Goal: Check status: Check status

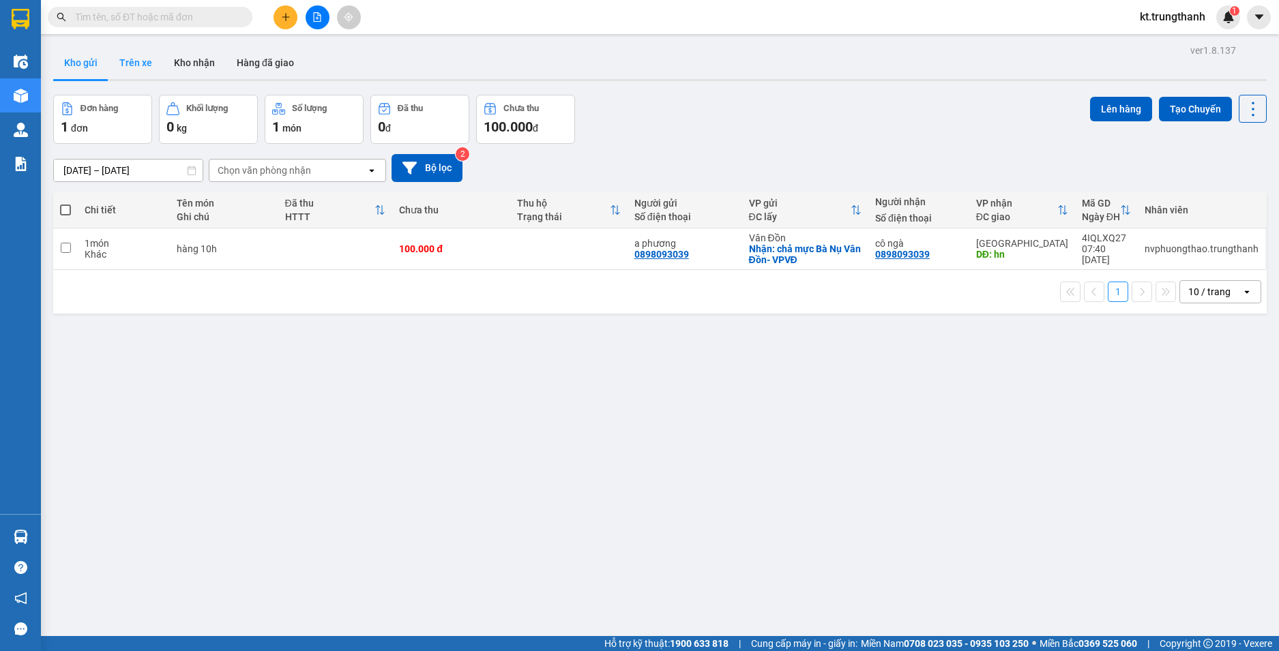
click at [137, 63] on button "Trên xe" at bounding box center [135, 62] width 55 height 33
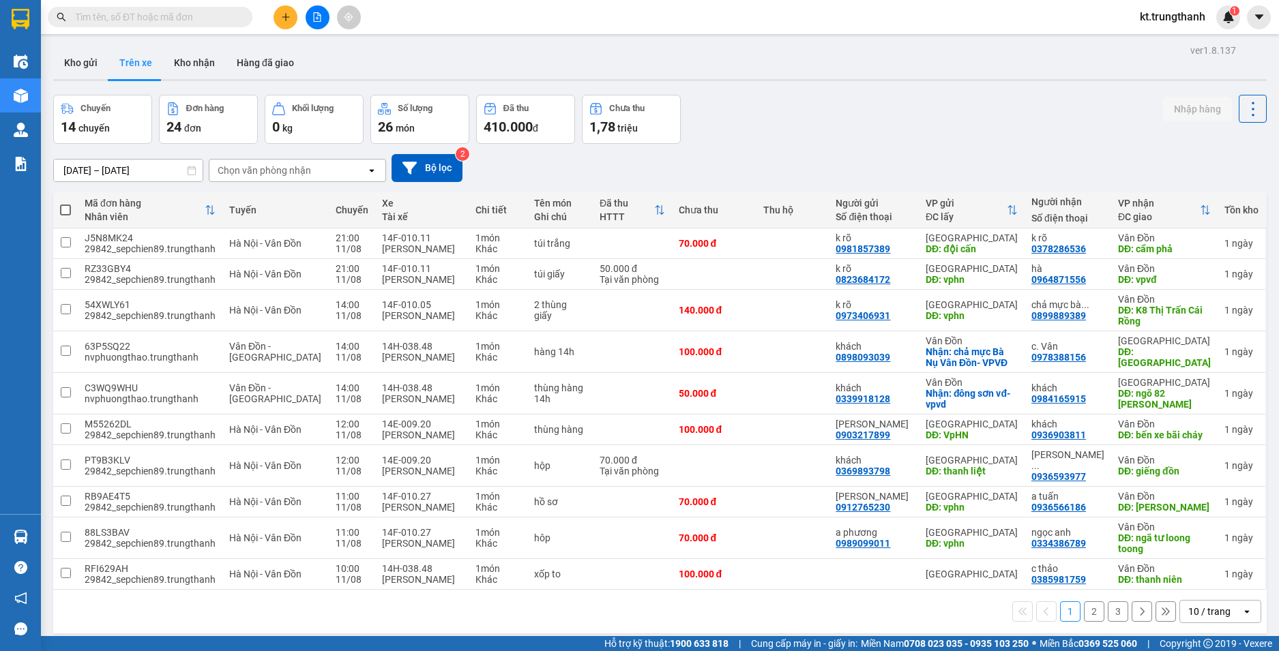
click at [131, 169] on input "[DATE] – [DATE]" at bounding box center [128, 171] width 149 height 22
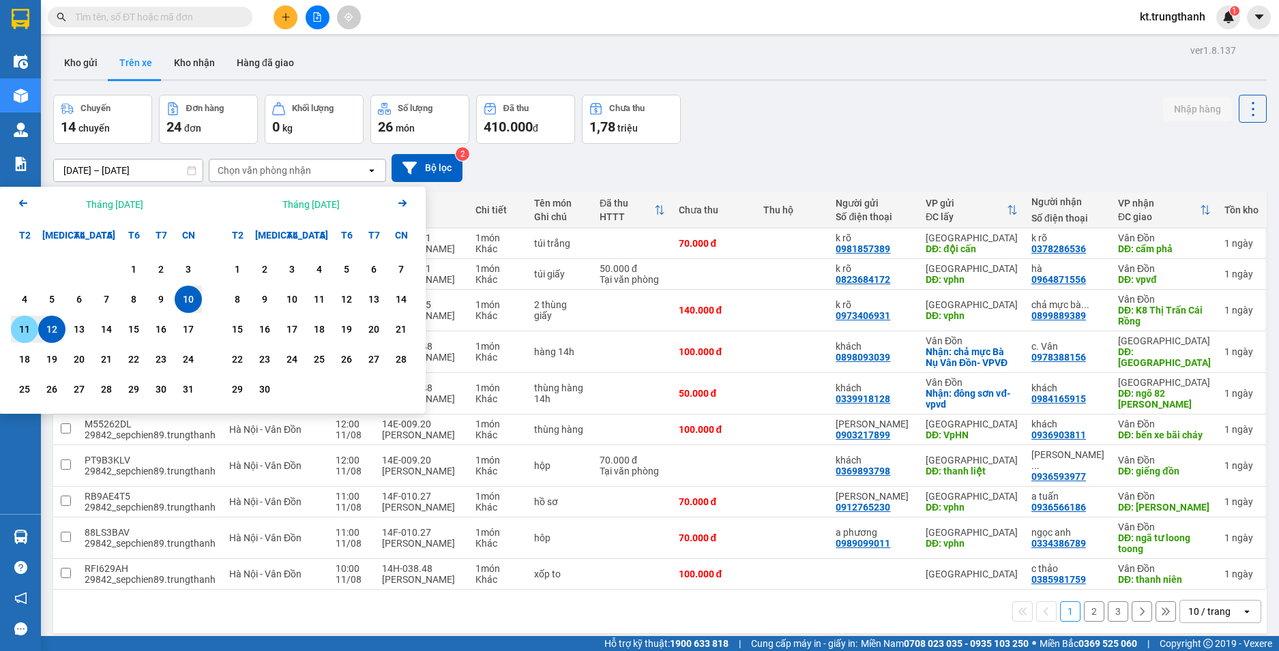
click at [23, 335] on div "11" at bounding box center [24, 329] width 19 height 16
type input "[DATE] – [DATE]"
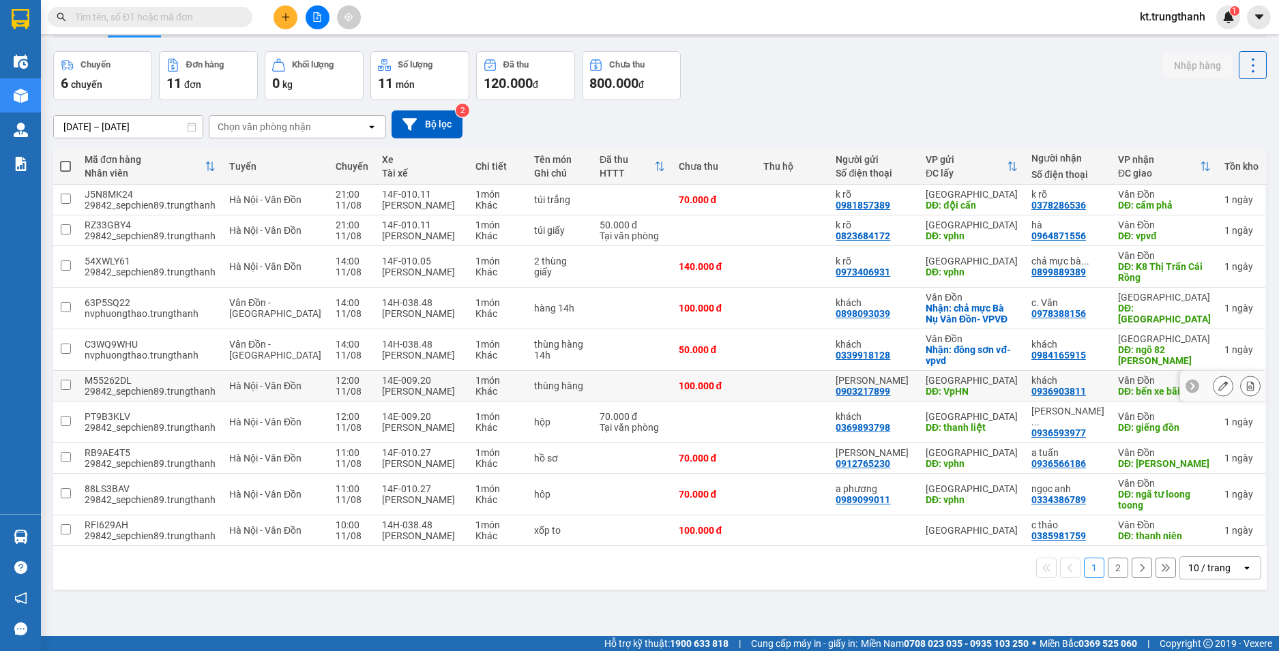
scroll to position [63, 0]
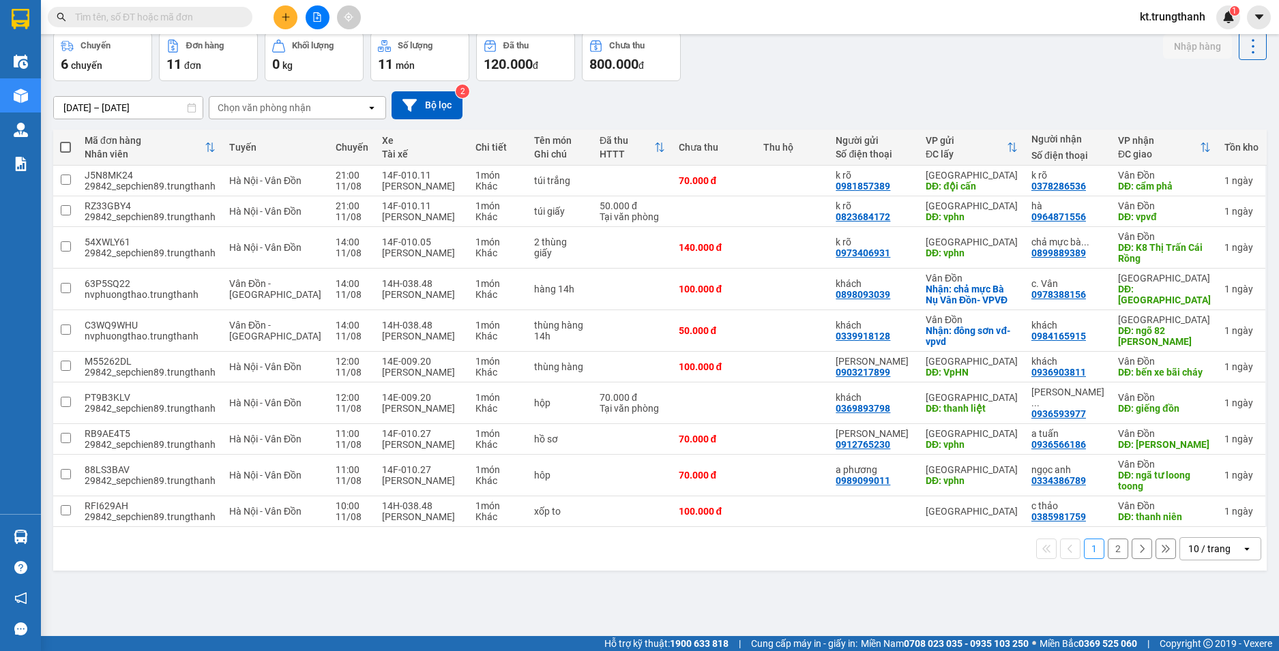
click at [1114, 539] on button "2" at bounding box center [1118, 549] width 20 height 20
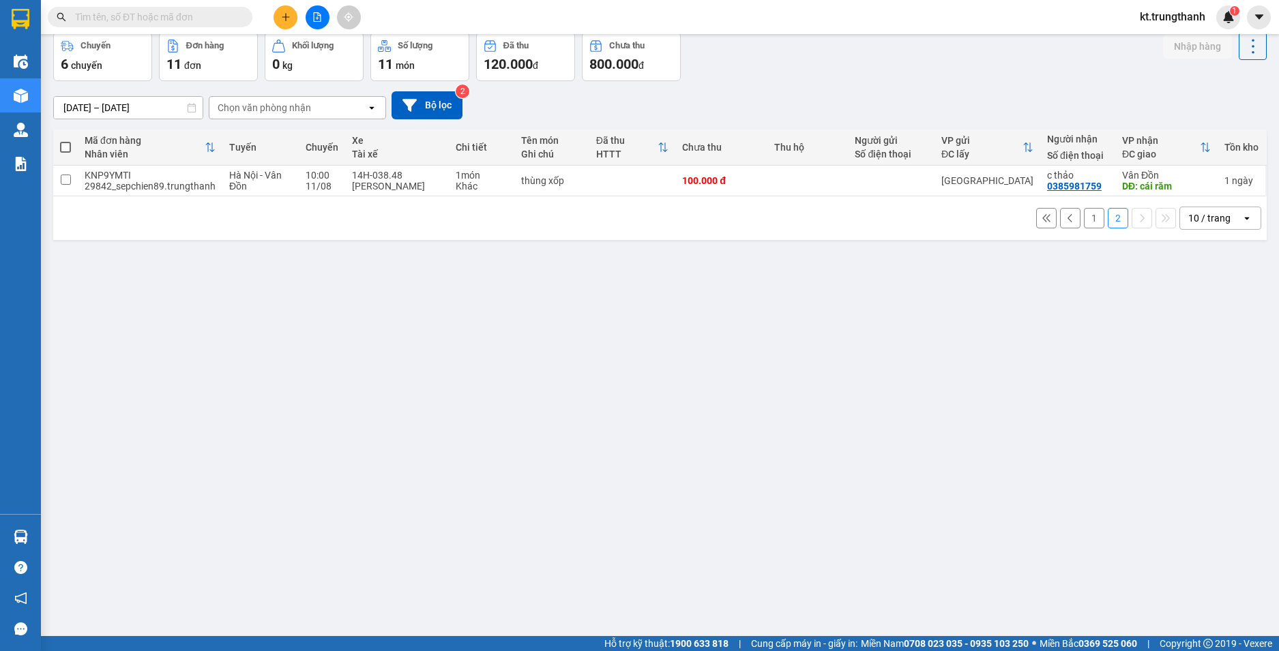
click at [1084, 221] on button "1" at bounding box center [1094, 218] width 20 height 20
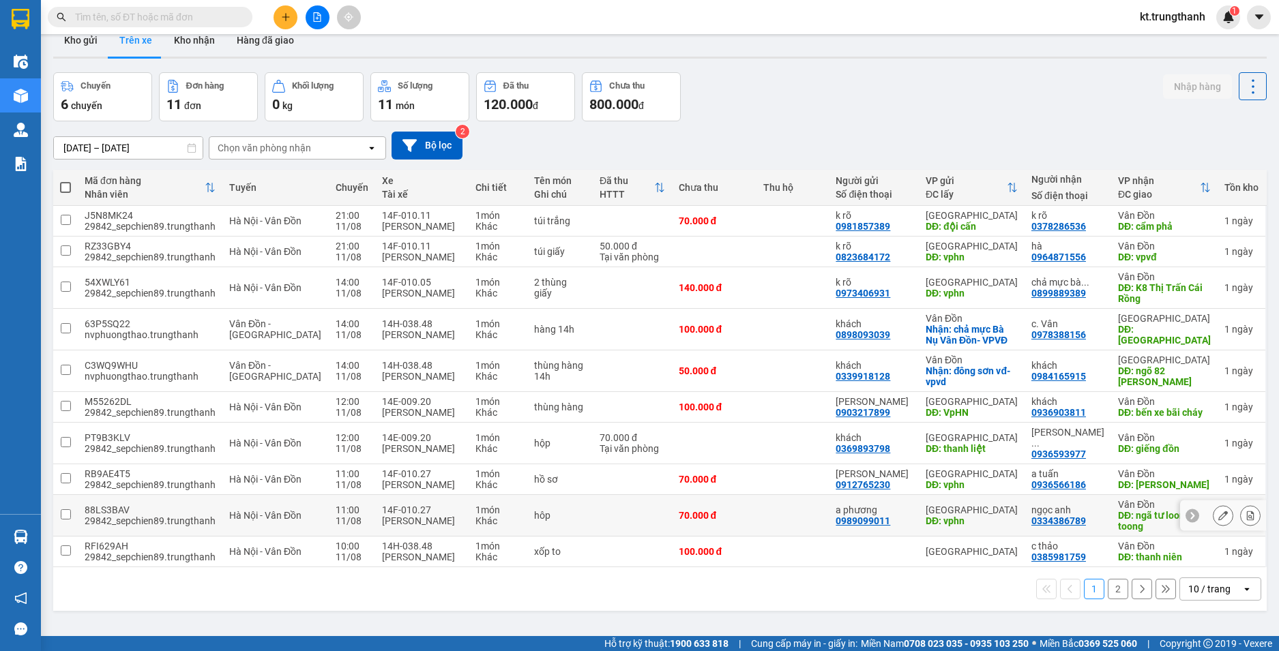
scroll to position [0, 0]
